Goal: Find specific page/section: Find specific page/section

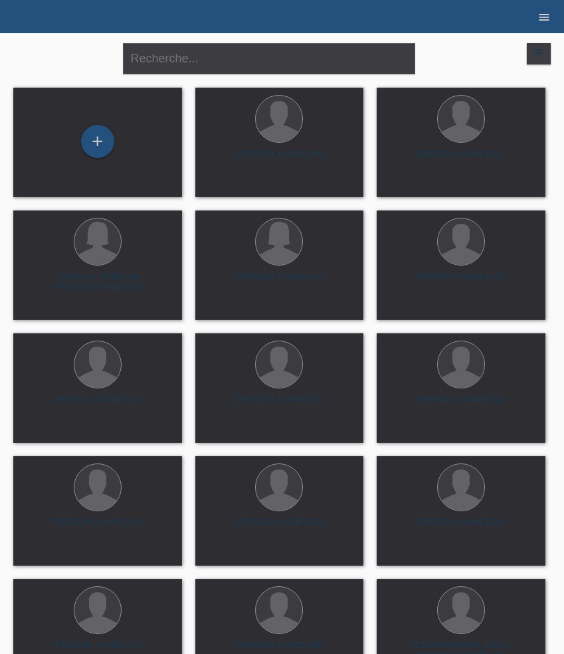
click at [541, 22] on icon "menu" at bounding box center [543, 17] width 13 height 13
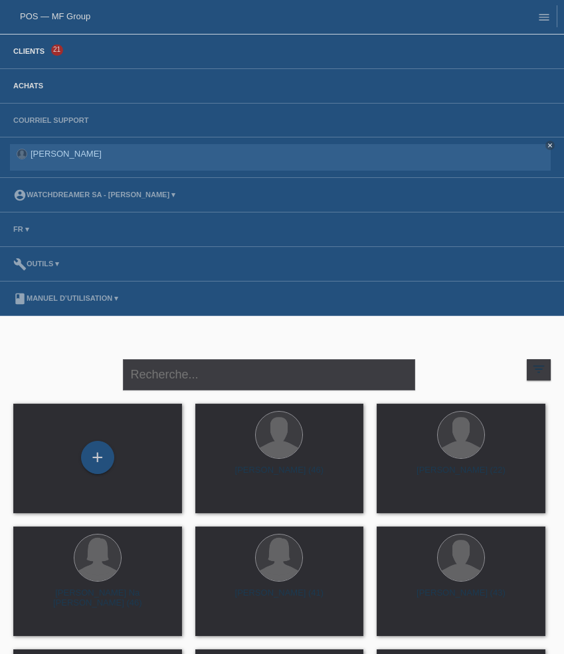
click at [32, 82] on link "Achats" at bounding box center [28, 86] width 43 height 8
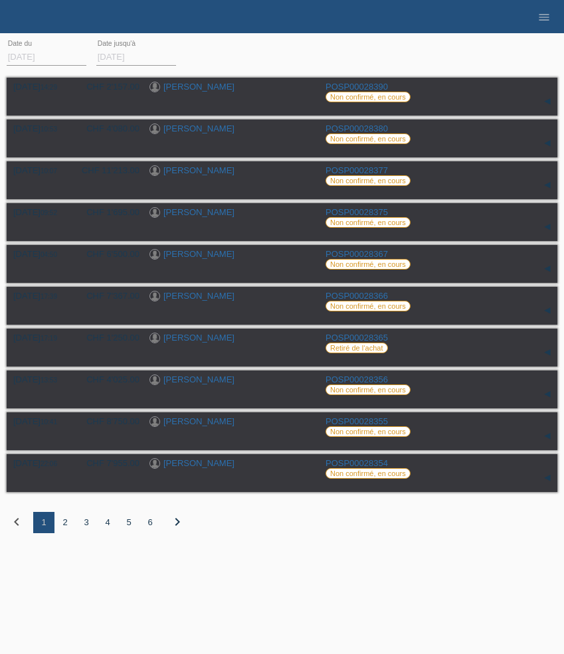
click at [66, 528] on div "2" at bounding box center [64, 522] width 21 height 21
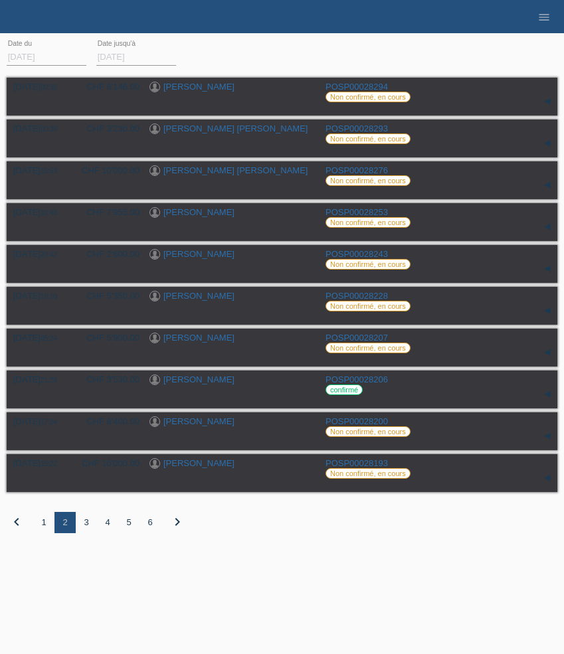
click at [91, 527] on div "3" at bounding box center [86, 522] width 21 height 21
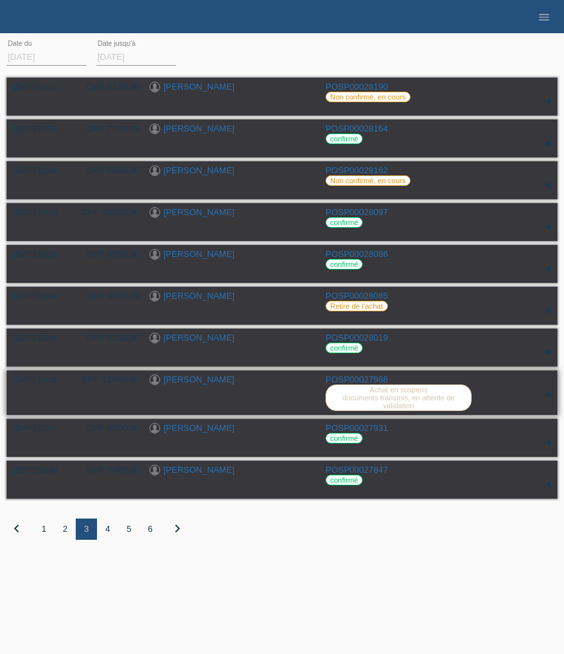
click at [197, 384] on link "Marijan Jugovic" at bounding box center [198, 379] width 71 height 10
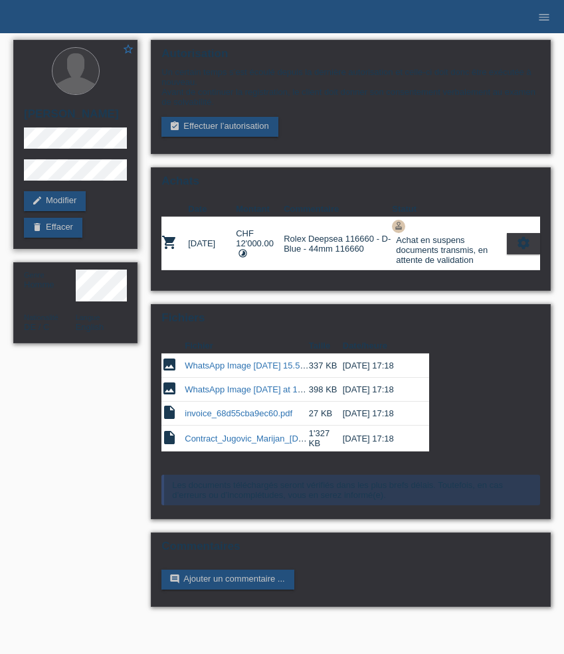
drag, startPoint x: 24, startPoint y: 115, endPoint x: 110, endPoint y: 120, distance: 85.8
click at [110, 120] on h2 "Marijan Jugovic" at bounding box center [75, 118] width 103 height 20
copy h2 "Marijan Jugovic"
